Goal: Task Accomplishment & Management: Use online tool/utility

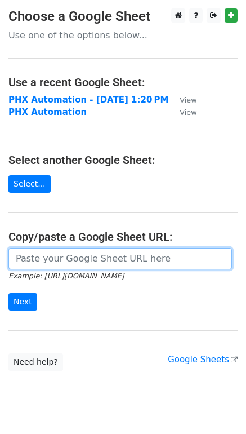
click at [51, 256] on input "url" at bounding box center [120, 258] width 224 height 21
paste input "[URL][DOMAIN_NAME]"
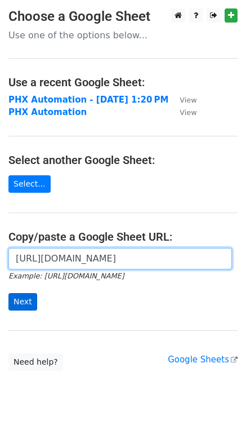
type input "[URL][DOMAIN_NAME]"
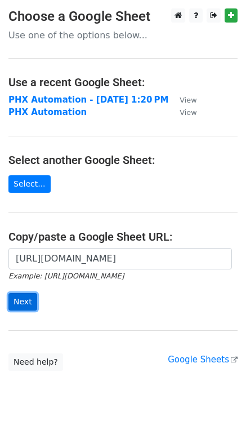
click at [23, 307] on input "Next" at bounding box center [22, 301] width 29 height 17
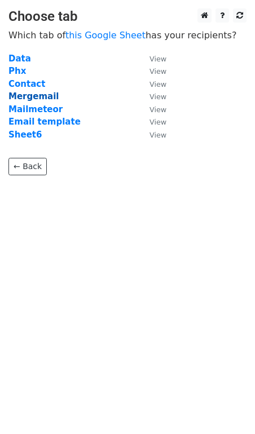
click at [36, 94] on strong "Mergemail" at bounding box center [33, 96] width 50 height 10
click at [36, 96] on strong "Mergemail" at bounding box center [33, 96] width 50 height 10
